Goal: Information Seeking & Learning: Learn about a topic

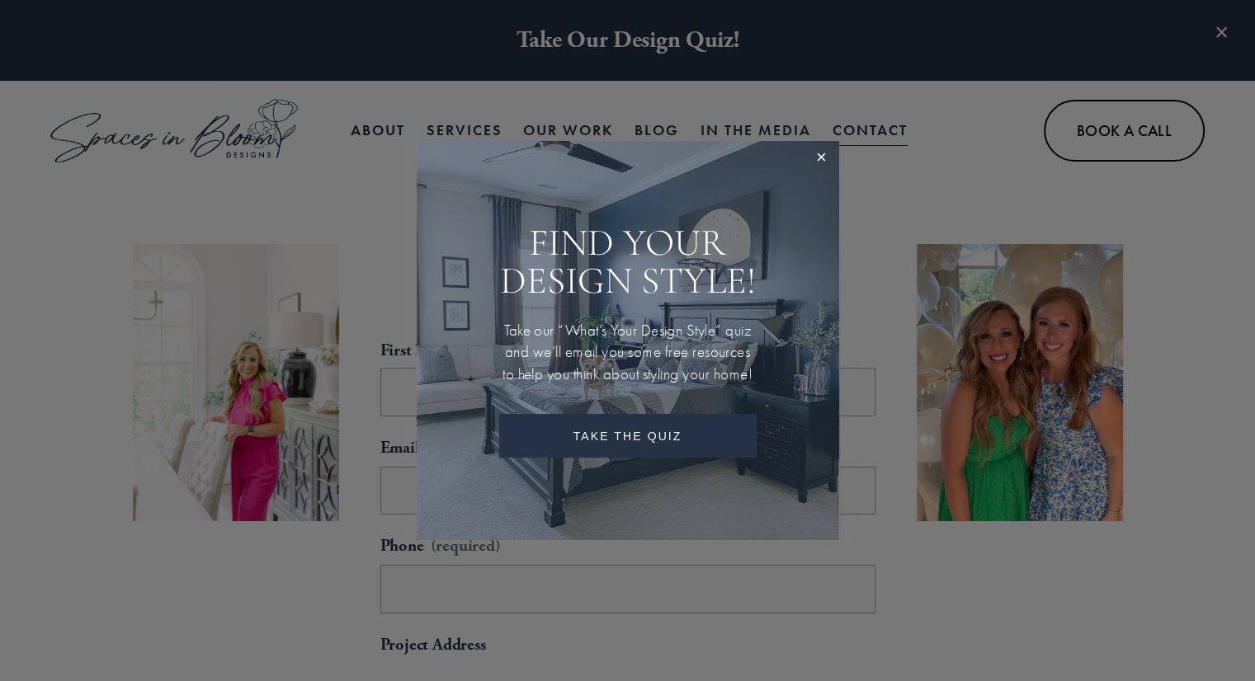
click at [816, 127] on div at bounding box center [627, 340] width 1255 height 681
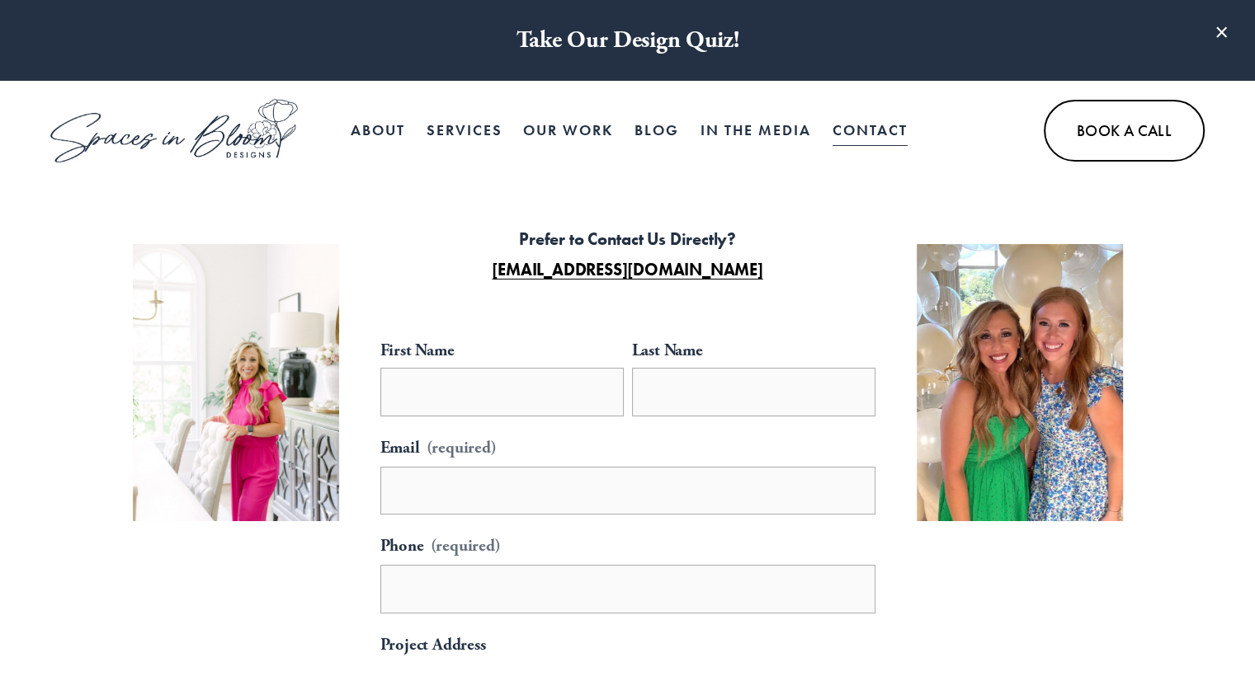
click at [0, 0] on span "In Person Services" at bounding box center [0, 0] width 0 height 0
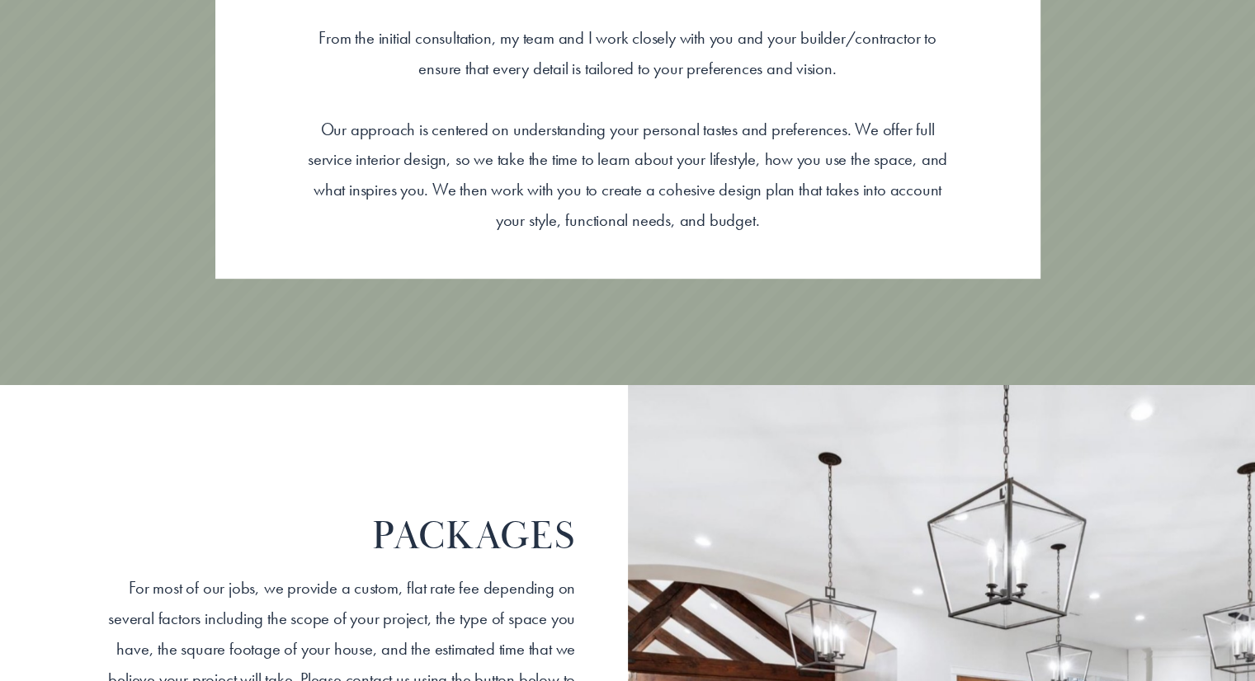
scroll to position [1238, 0]
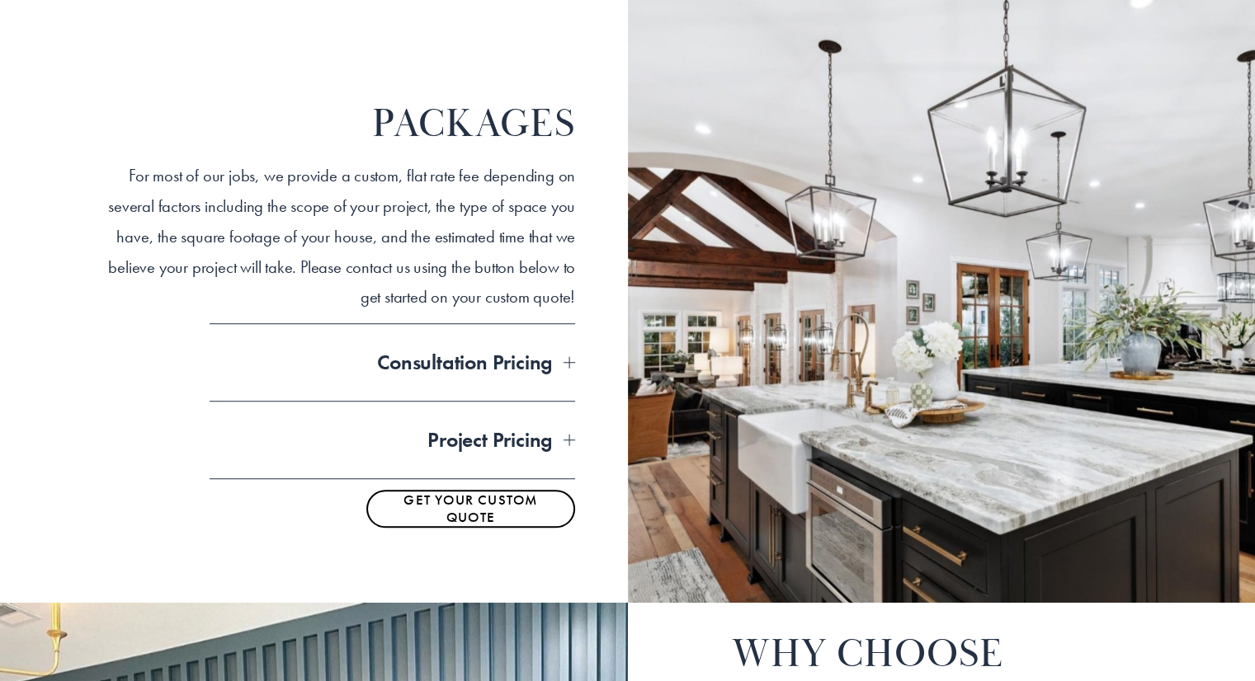
click at [492, 364] on span "Consultation Pricing" at bounding box center [387, 362] width 355 height 27
